Goal: Find specific page/section

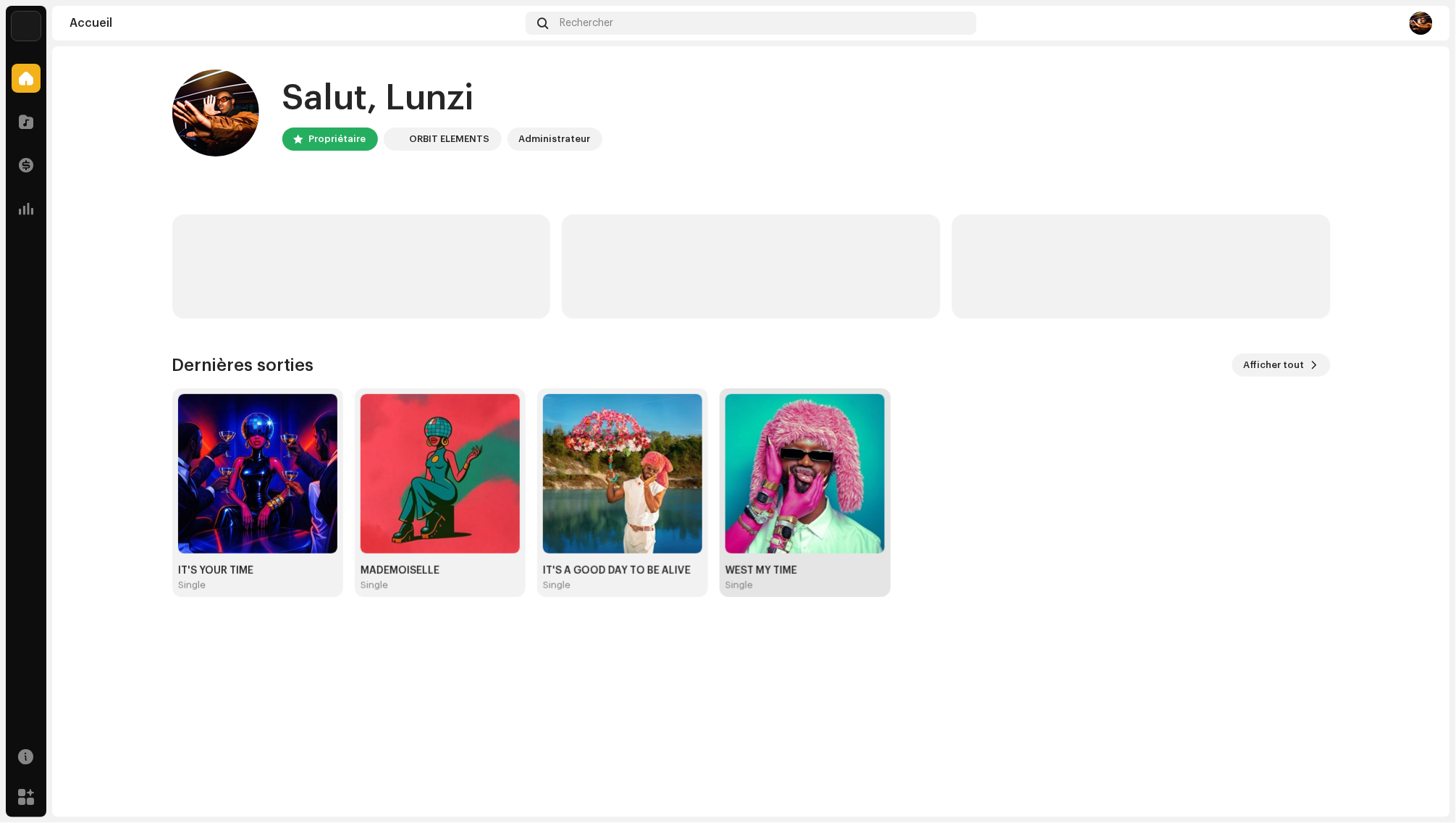
click at [779, 530] on img at bounding box center [805, 473] width 159 height 159
click at [611, 464] on img at bounding box center [622, 473] width 159 height 159
click at [438, 505] on img at bounding box center [439, 473] width 159 height 159
click at [301, 472] on img at bounding box center [257, 473] width 159 height 159
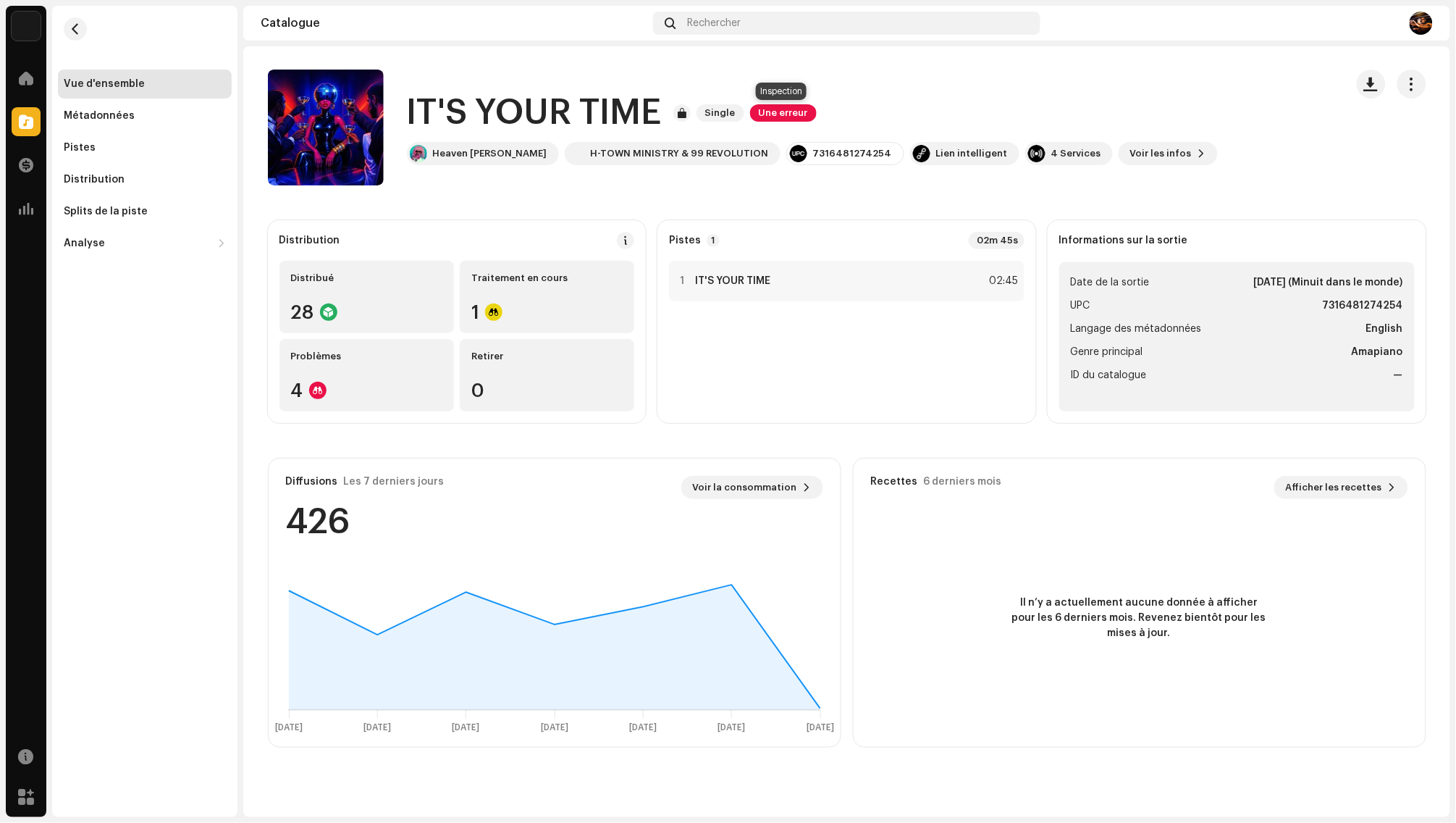
click at [788, 121] on span "Une erreur" at bounding box center [783, 112] width 66 height 17
click at [880, 84] on div "Erreurs d'inspection Nous avons trouvé les erreurs ci-dessous lors de l'inspect…" at bounding box center [728, 412] width 1456 height 823
click at [793, 108] on span "Une erreur" at bounding box center [783, 112] width 66 height 17
click at [813, 83] on div "Erreurs d'inspection Nous avons trouvé les erreurs ci-dessous lors de l'inspect…" at bounding box center [728, 412] width 1456 height 823
